Goal: Book appointment/travel/reservation

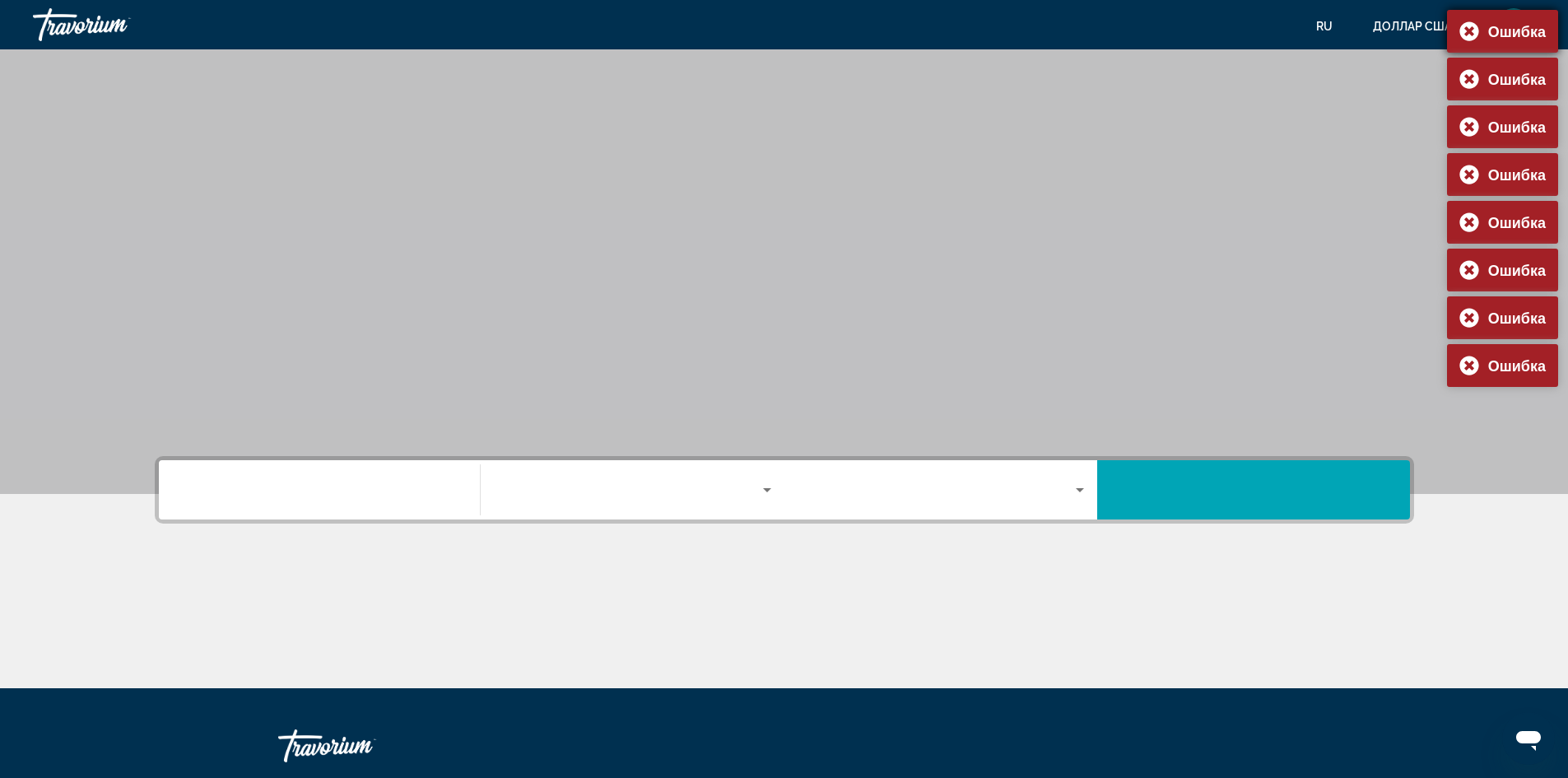
click at [1465, 35] on div "Ошибка" at bounding box center [1502, 31] width 111 height 43
click at [1472, 74] on div "Ошибка" at bounding box center [1502, 79] width 111 height 43
click at [1474, 31] on div "Ошибка" at bounding box center [1502, 31] width 111 height 43
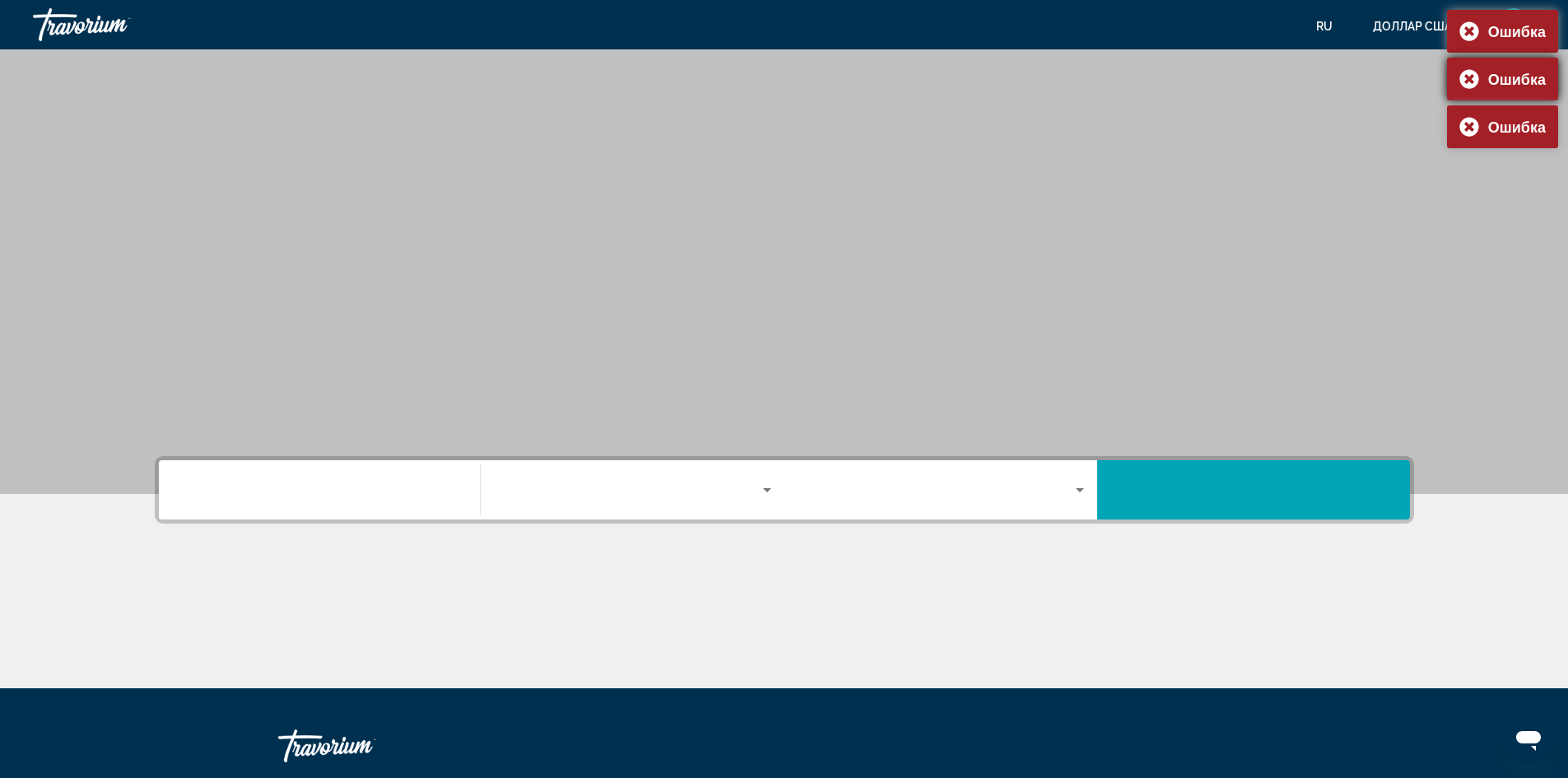
click at [1470, 73] on div "Ошибка" at bounding box center [1502, 79] width 111 height 43
click at [1469, 22] on div "Ошибка" at bounding box center [1502, 31] width 111 height 43
click at [1469, 35] on div "Ошибка" at bounding box center [1502, 31] width 111 height 43
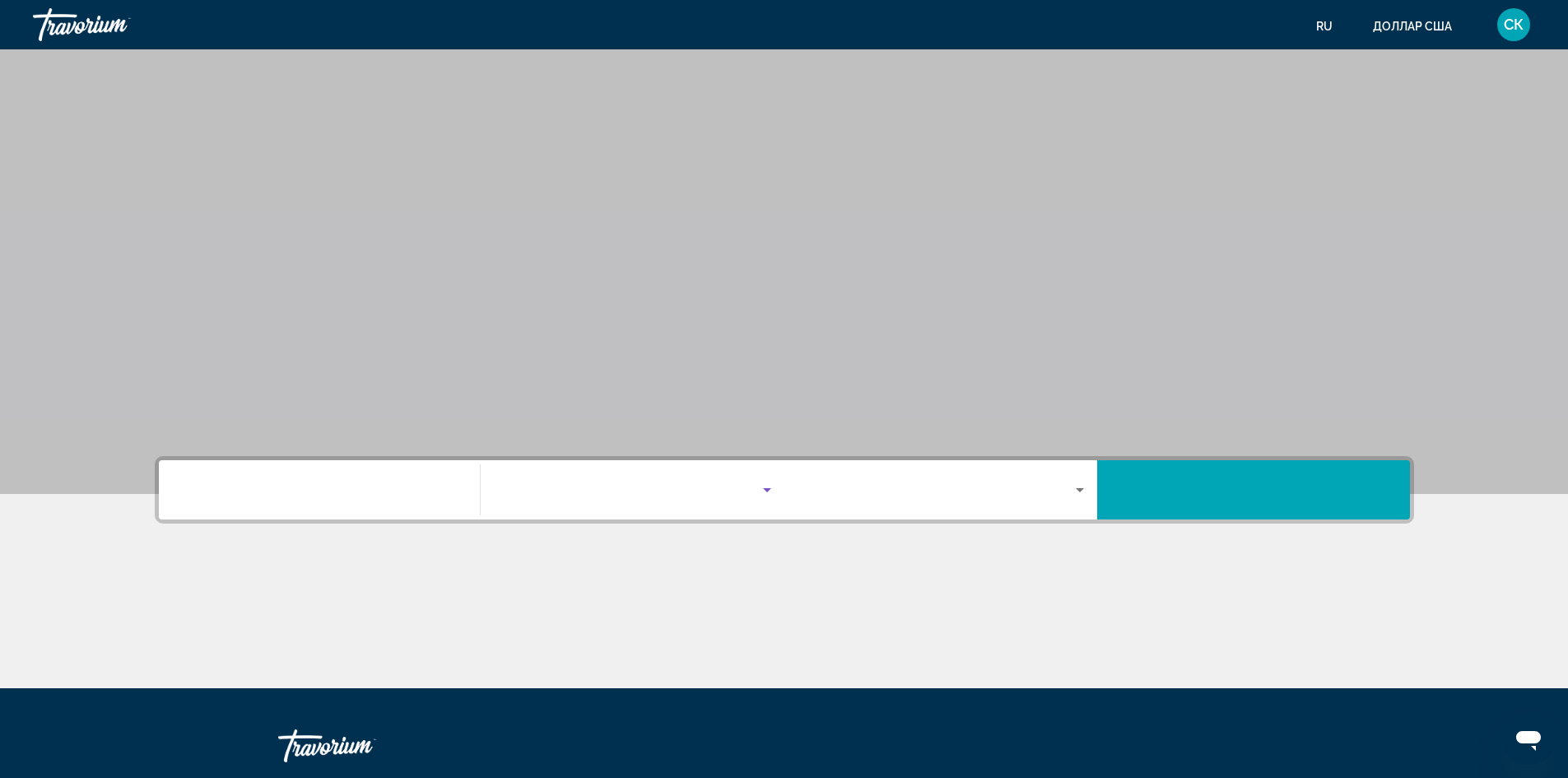
click at [769, 484] on icon "Виджет поиска" at bounding box center [767, 490] width 20 height 20
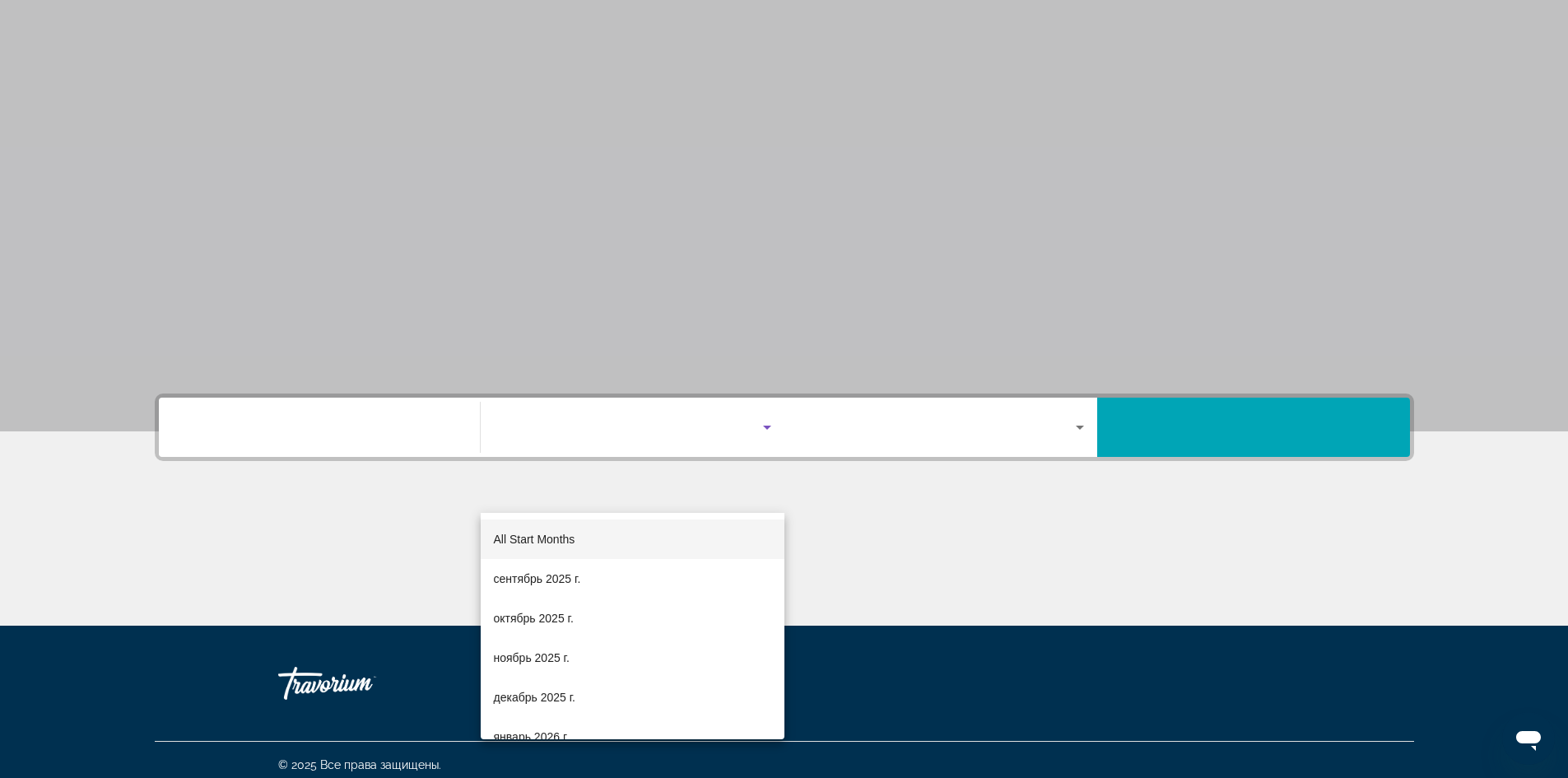
scroll to position [73, 0]
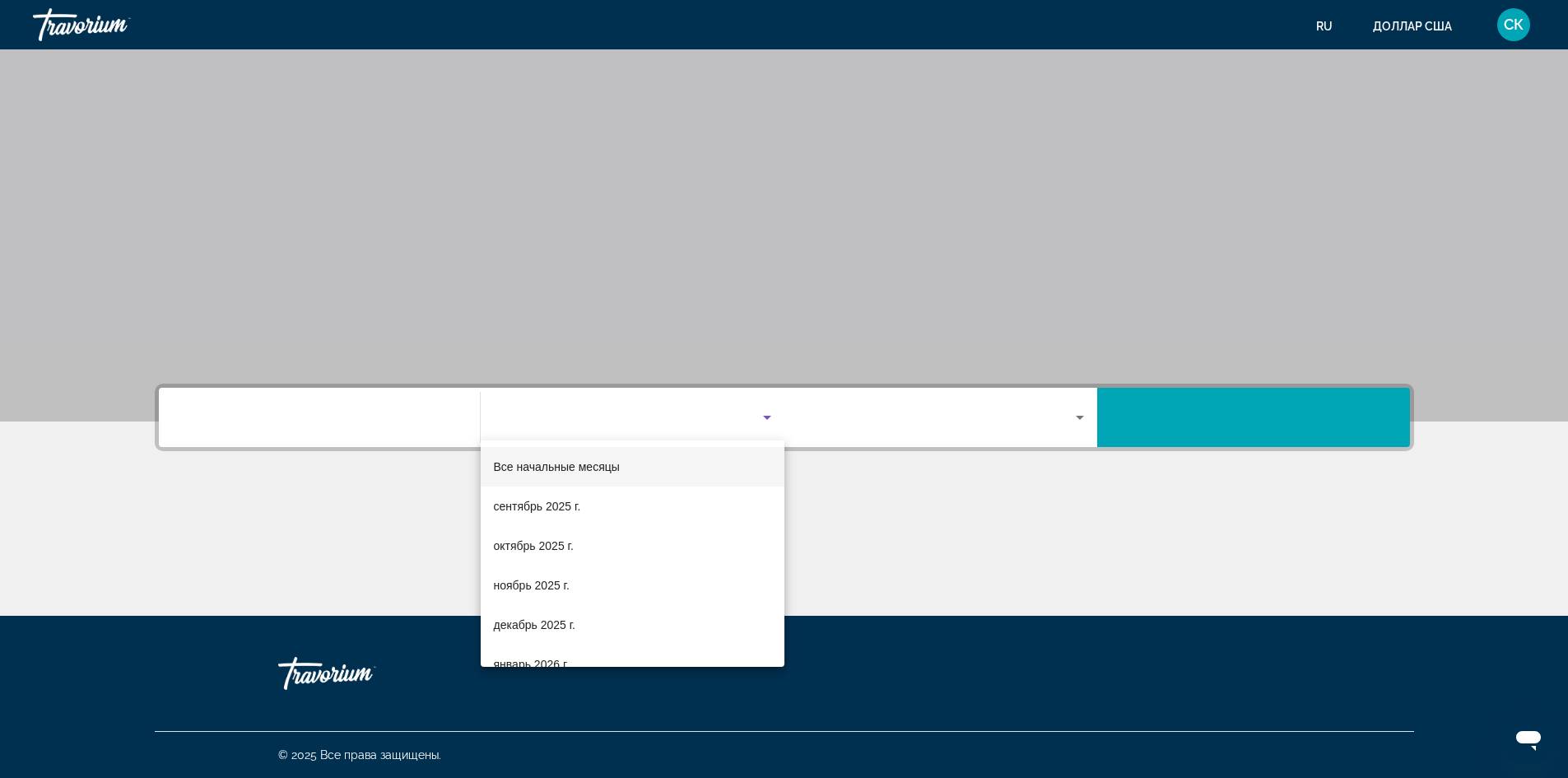
click at [453, 415] on div at bounding box center [784, 389] width 1568 height 778
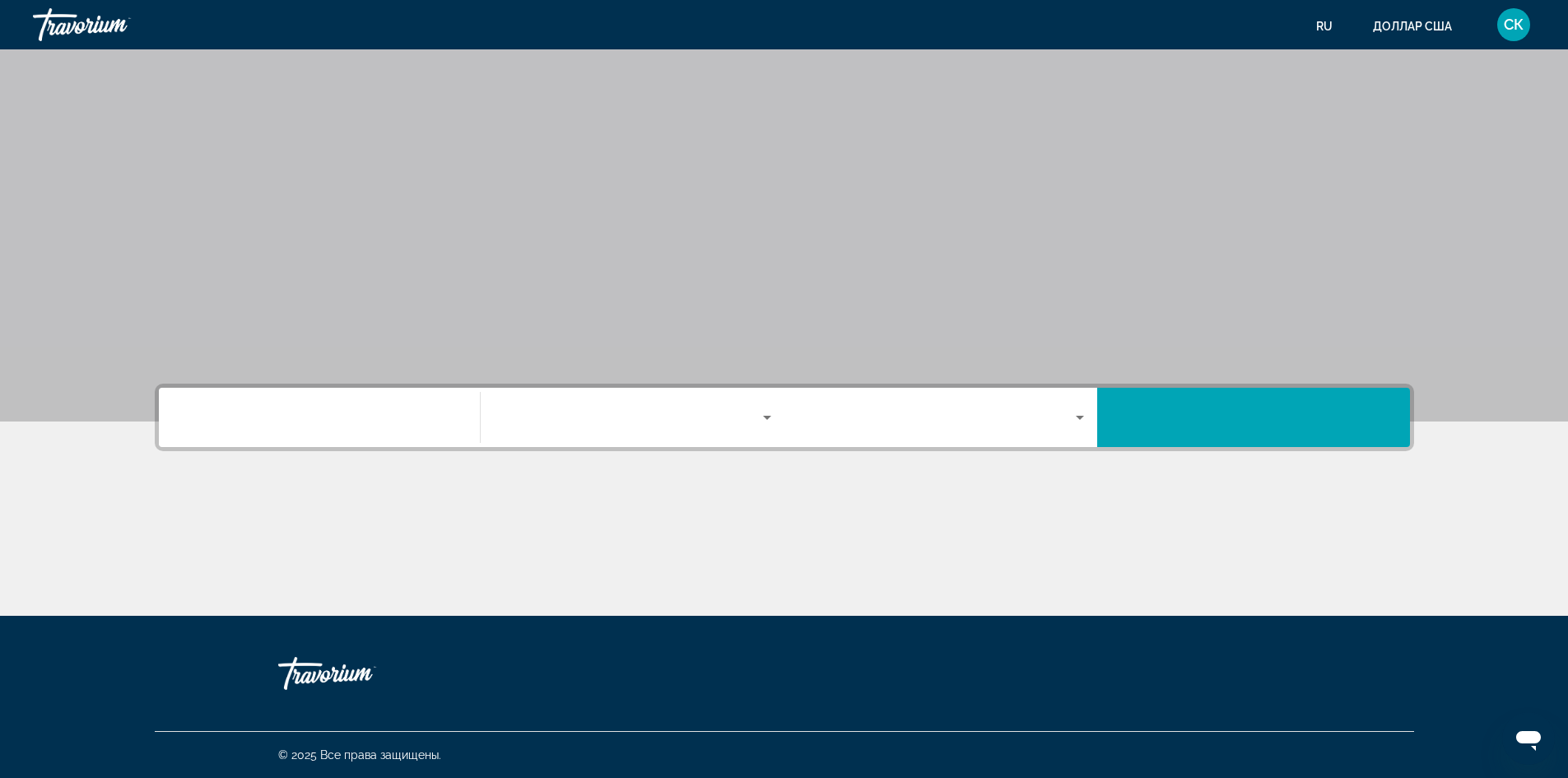
click at [453, 414] on input "Виджет поиска" at bounding box center [320, 418] width 278 height 20
click at [763, 415] on icon "Виджет поиска" at bounding box center [766, 417] width 8 height 4
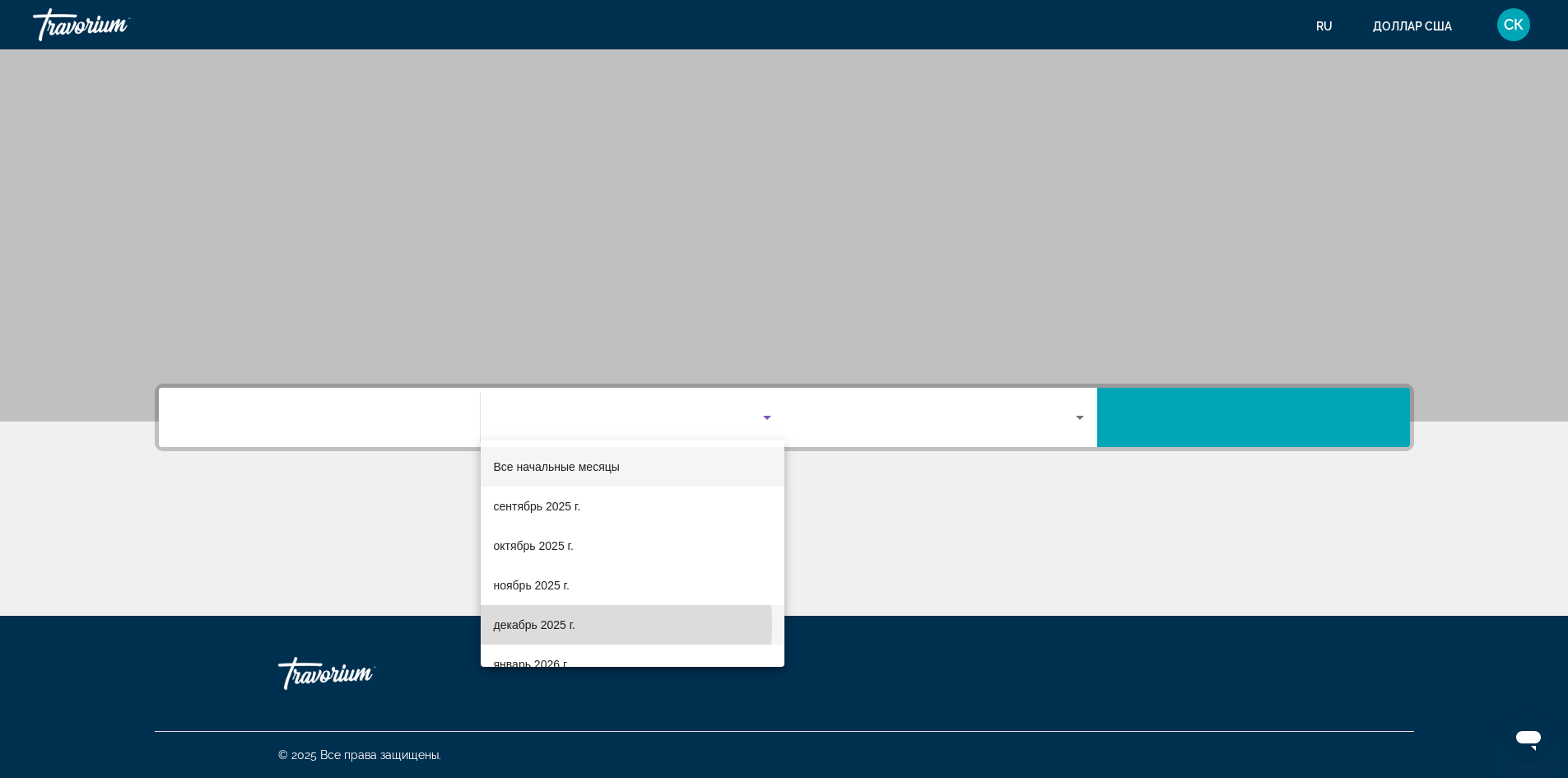
click at [531, 624] on font "декабрь 2025 г." at bounding box center [534, 625] width 82 height 13
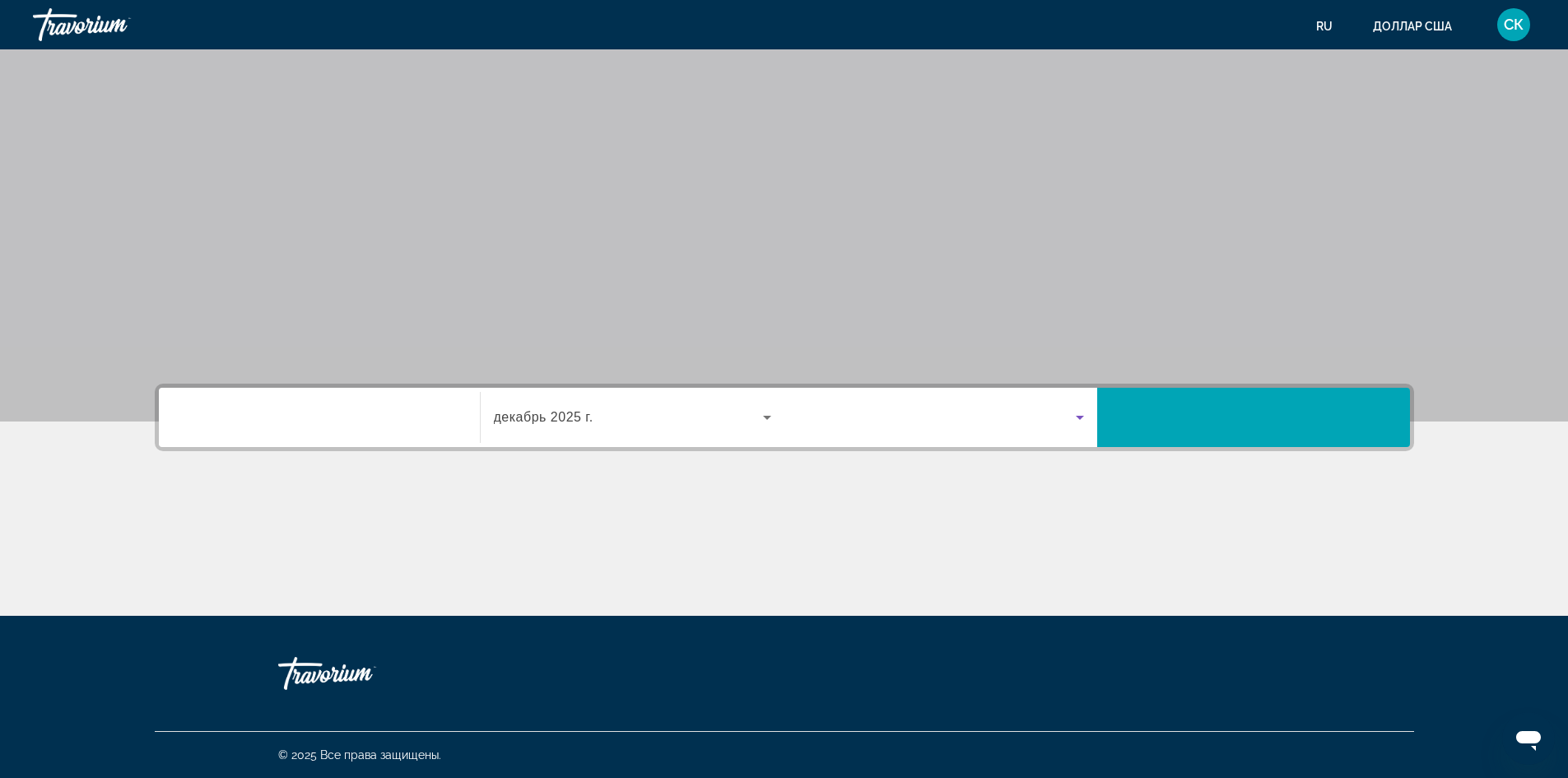
click at [858, 424] on span "Виджет поиска" at bounding box center [941, 417] width 270 height 20
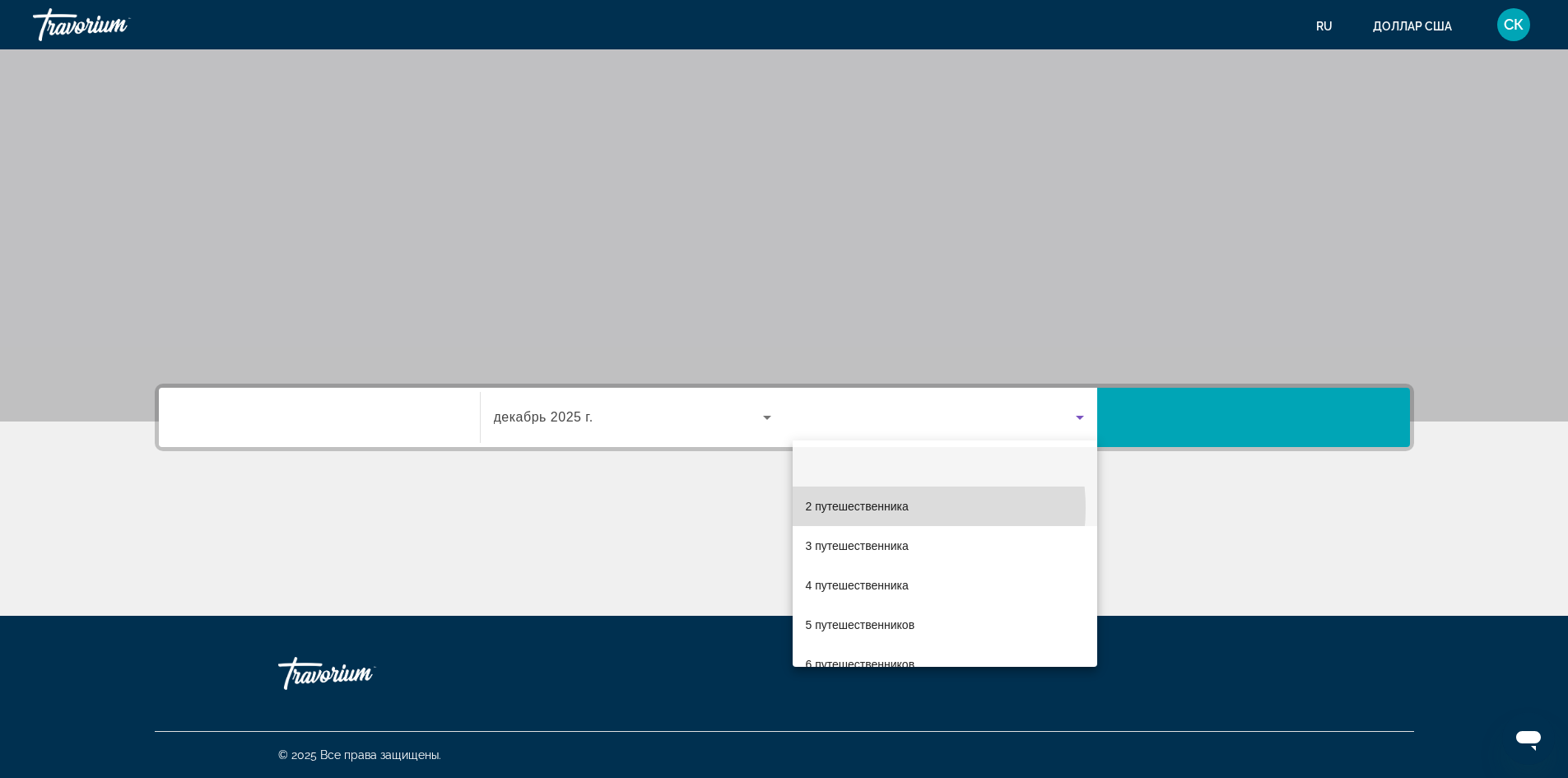
click at [879, 508] on font "2 путешественника" at bounding box center [857, 506] width 103 height 13
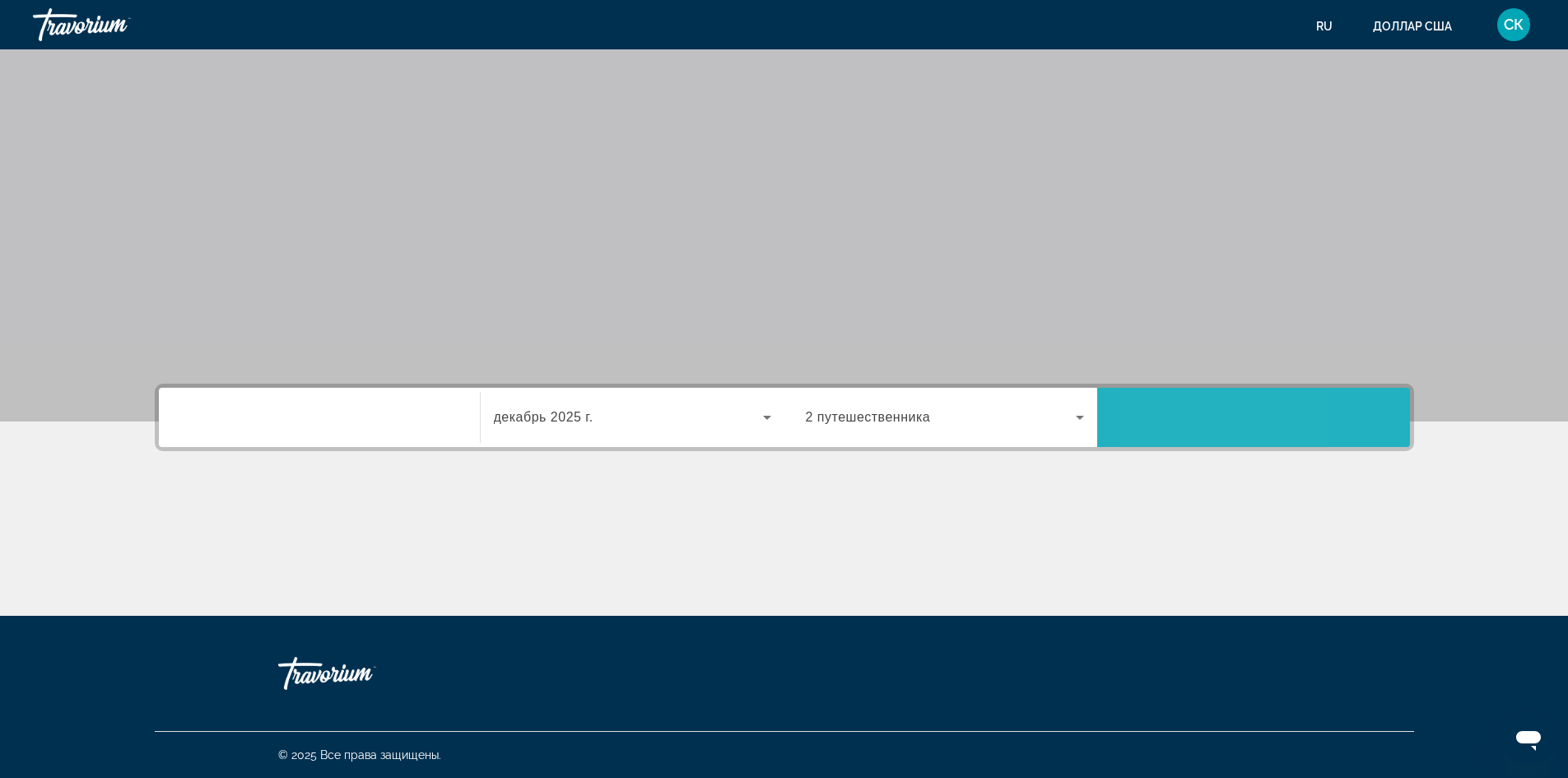
click at [1161, 427] on span "Виджет поиска" at bounding box center [1253, 417] width 312 height 39
